Goal: Transaction & Acquisition: Purchase product/service

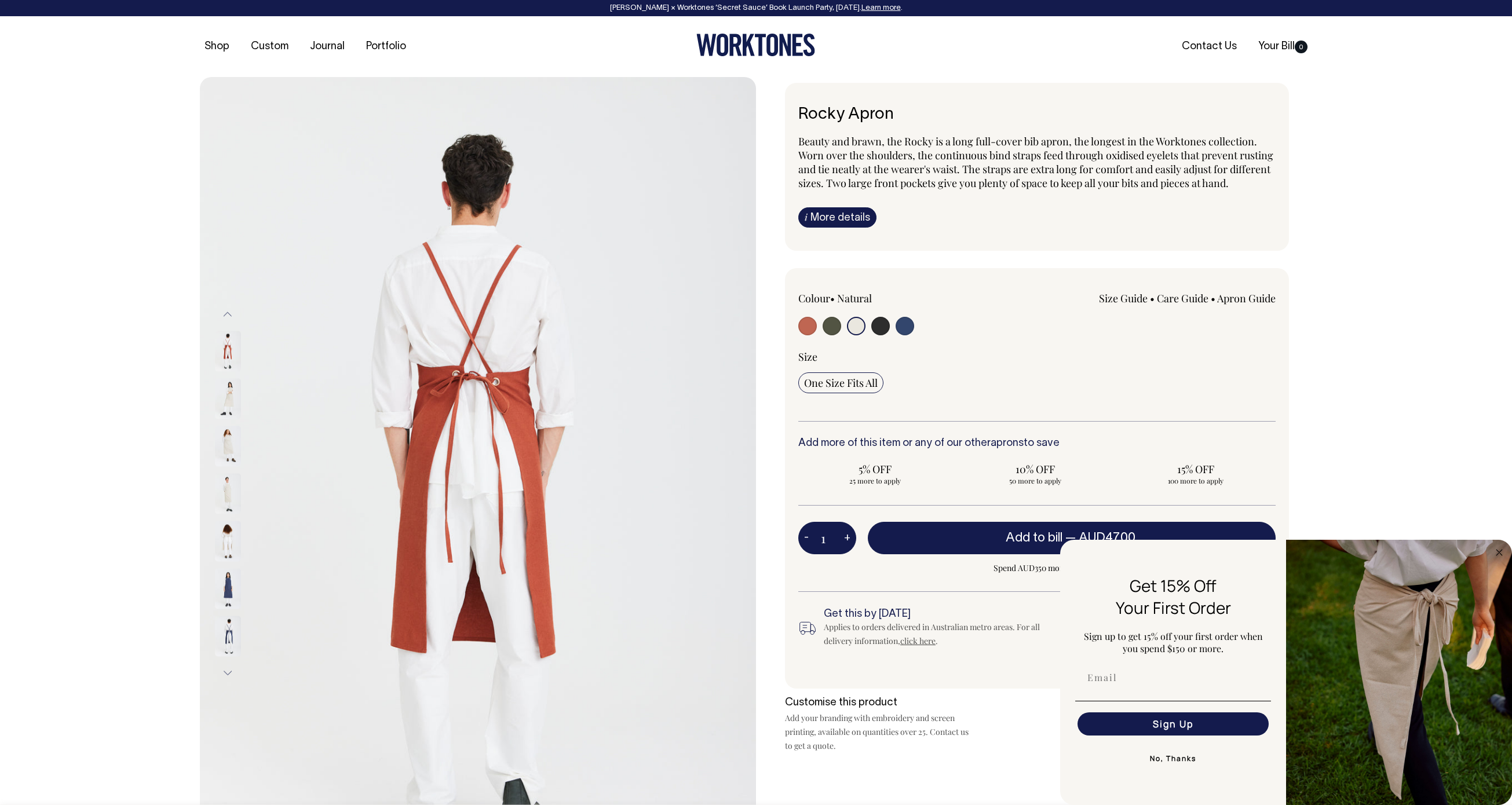
select select "Natural"
click at [806, 336] on input "radio" at bounding box center [807, 326] width 18 height 18
radio input "true"
select select "Rust"
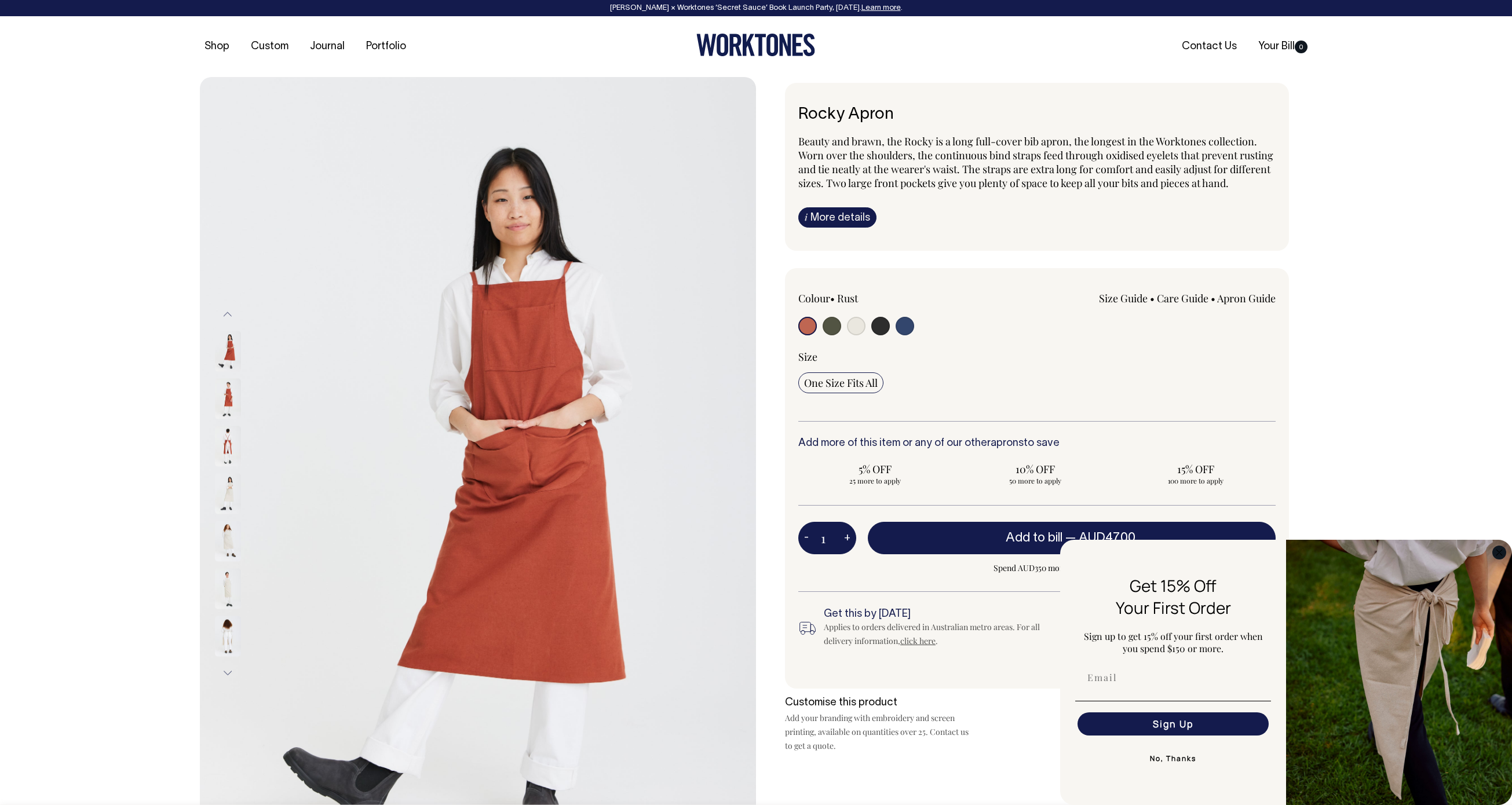
click at [1500, 553] on circle "Close dialog" at bounding box center [1499, 552] width 13 height 13
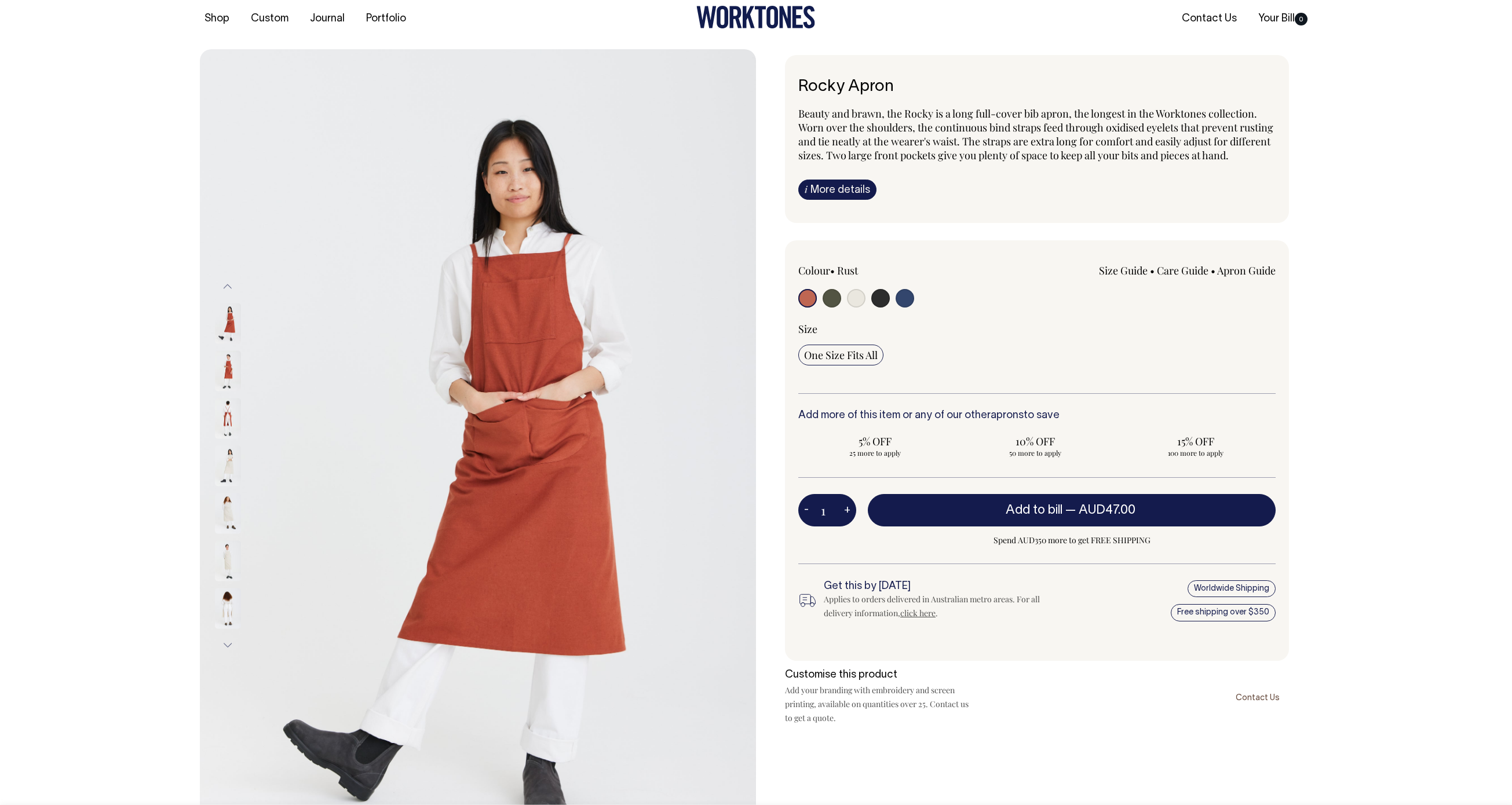
scroll to position [28, 0]
click at [847, 200] on link "i More details" at bounding box center [837, 189] width 78 height 20
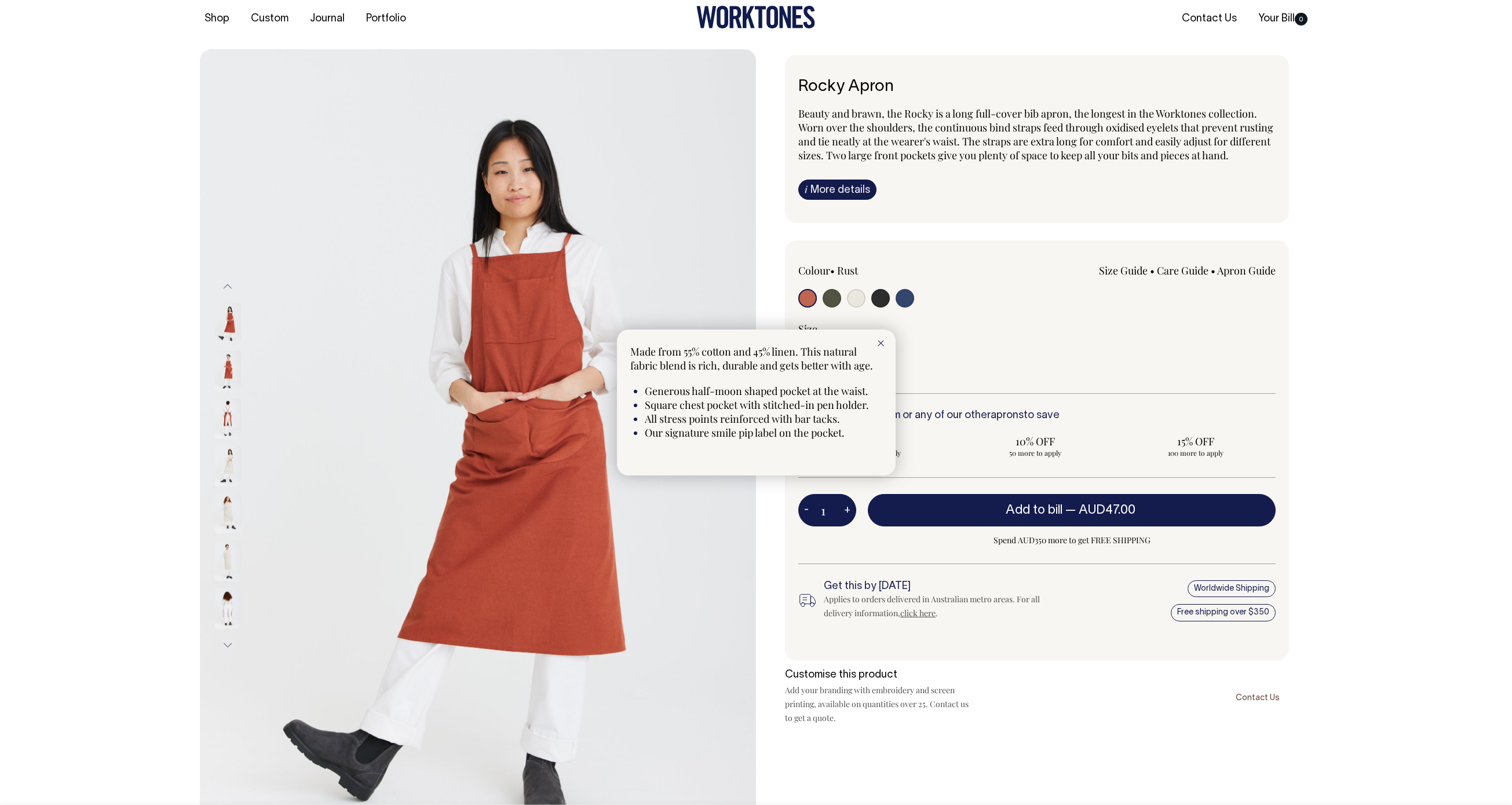
click at [895, 82] on div at bounding box center [756, 403] width 1512 height 805
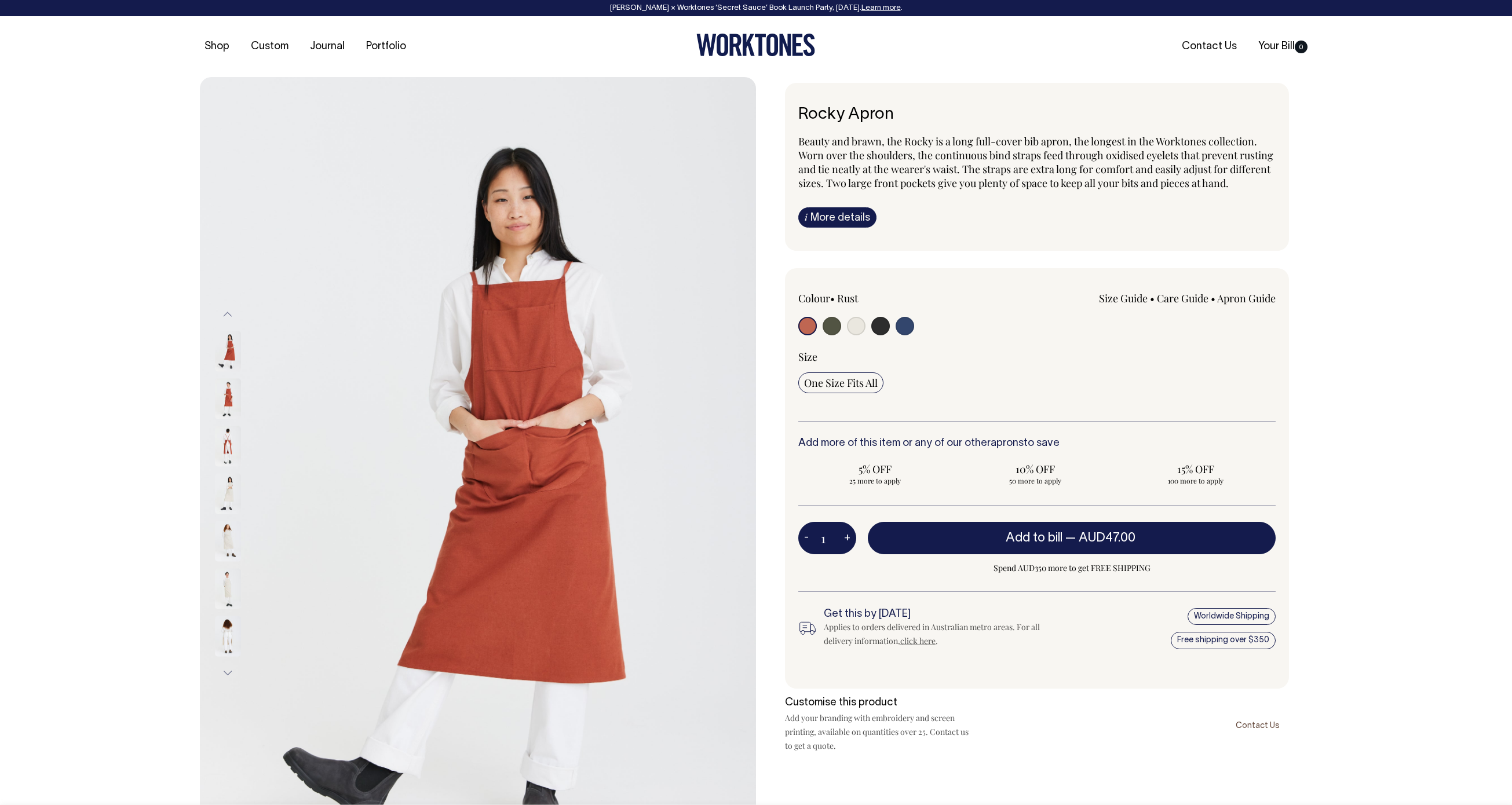
scroll to position [0, 0]
drag, startPoint x: 825, startPoint y: 117, endPoint x: 797, endPoint y: 114, distance: 28.2
click at [797, 114] on div "Rocky Apron Beauty and brawn, the Rocky is a long full-cover bib apron, the lon…" at bounding box center [1037, 166] width 504 height 168
copy h1 "Rocky Apron"
click at [849, 336] on input "radio" at bounding box center [856, 326] width 18 height 18
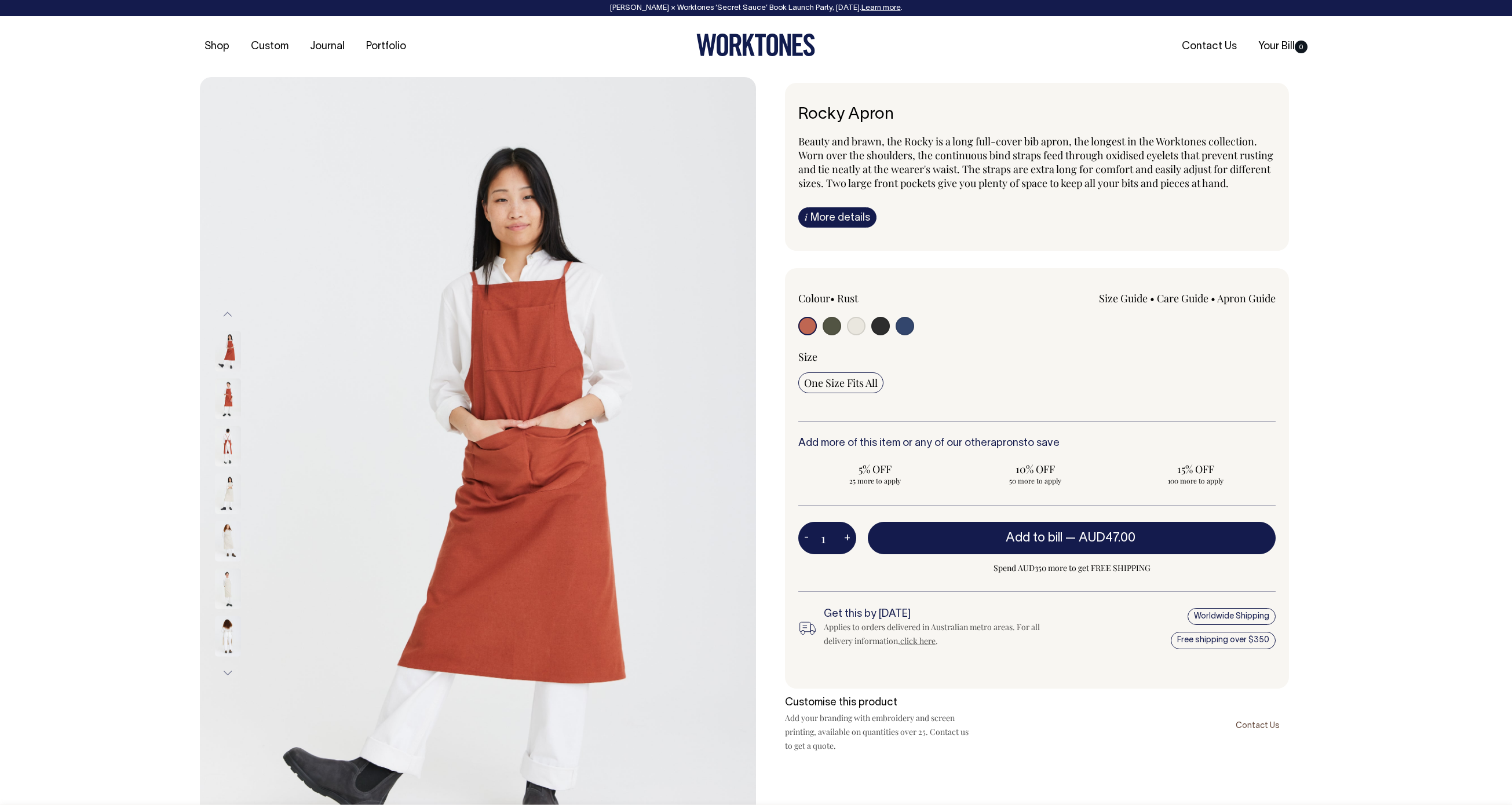
radio input "true"
select select "Natural"
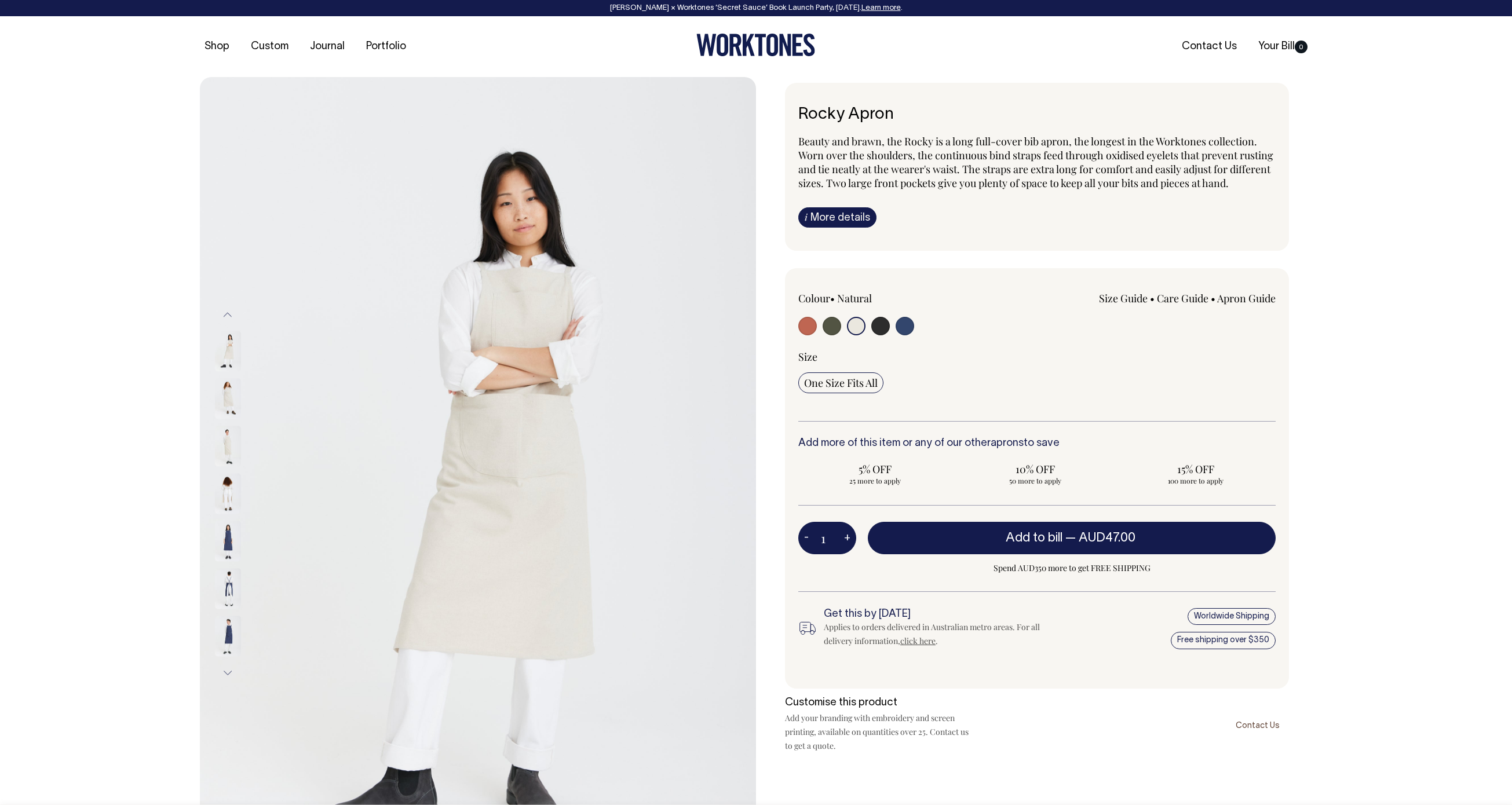
click at [877, 336] on input "radio" at bounding box center [880, 326] width 18 height 18
radio input "true"
select select "Charcoal"
